Goal: Information Seeking & Learning: Check status

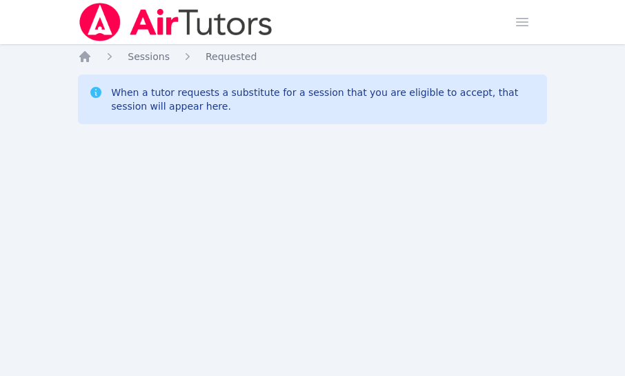
click at [114, 215] on div "Home Sessions Study Groups Students Messages Open user menu [PERSON_NAME] Open …" at bounding box center [312, 188] width 625 height 376
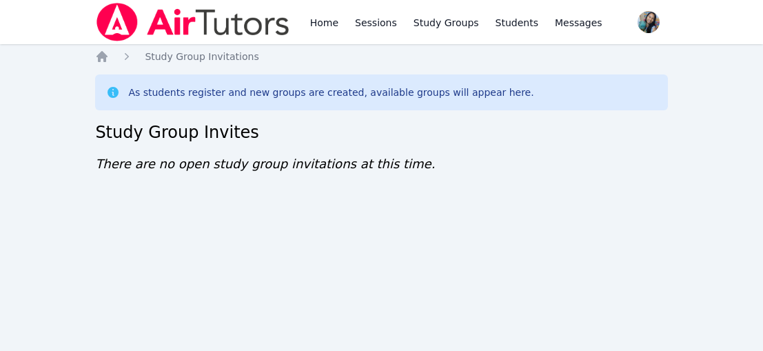
click at [193, 214] on div "Home Sessions Study Groups Students Messages Open user menu [PERSON_NAME] Open …" at bounding box center [381, 175] width 763 height 351
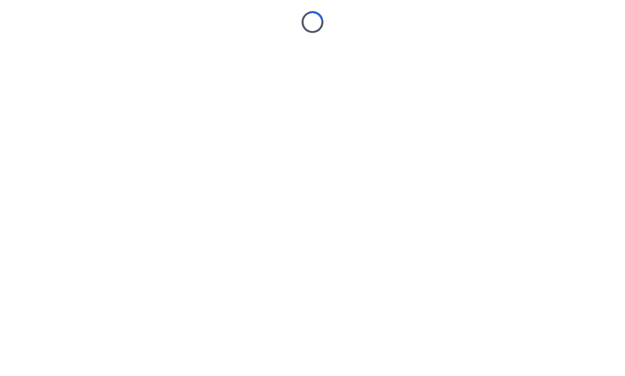
click at [85, 171] on body "Loading..." at bounding box center [312, 188] width 625 height 376
